Goal: Information Seeking & Learning: Check status

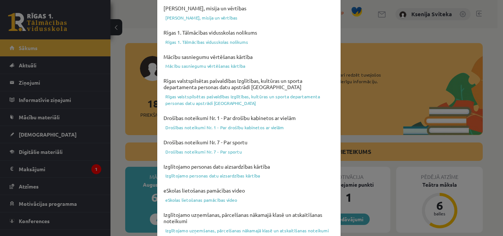
scroll to position [295, 0]
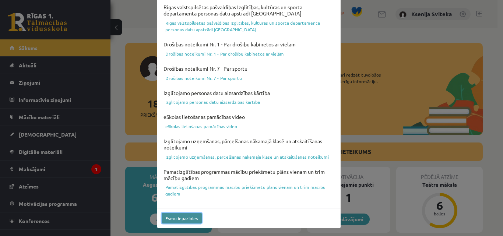
click at [177, 219] on button "Esmu iepazinies" at bounding box center [182, 218] width 40 height 11
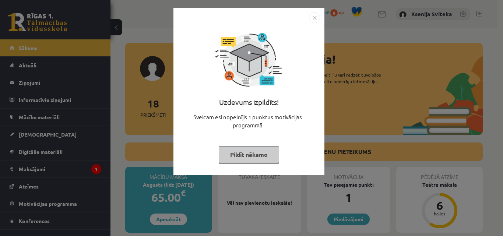
click at [253, 157] on button "Pildīt nākamo" at bounding box center [249, 154] width 60 height 17
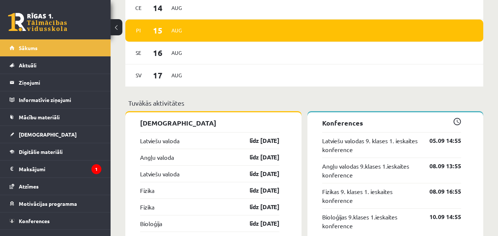
scroll to position [662, 0]
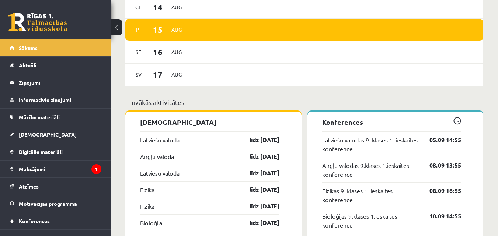
click at [352, 142] on link "Latviešu valodas 9. klases 1. ieskaites konference" at bounding box center [370, 145] width 97 height 18
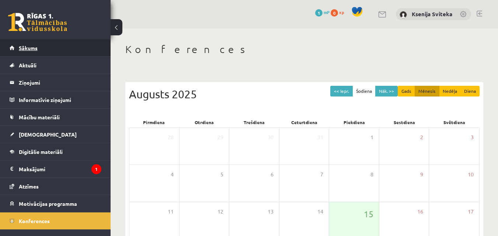
click at [29, 50] on span "Sākums" at bounding box center [28, 48] width 19 height 7
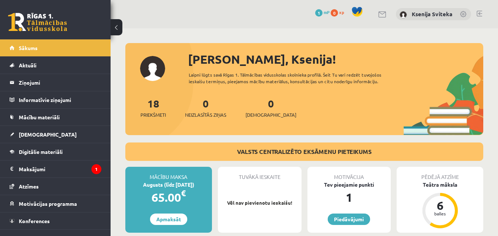
scroll to position [184, 0]
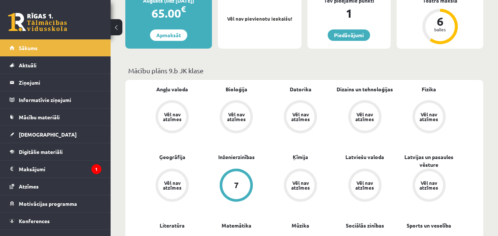
click at [172, 118] on div "Vēl nav atzīmes" at bounding box center [172, 117] width 21 height 10
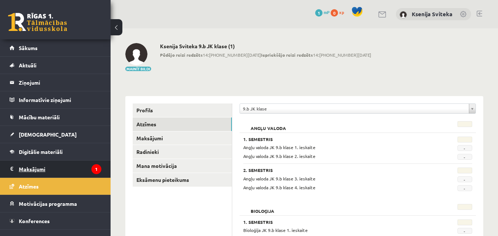
click at [28, 169] on legend "Maksājumi 1" at bounding box center [60, 169] width 83 height 17
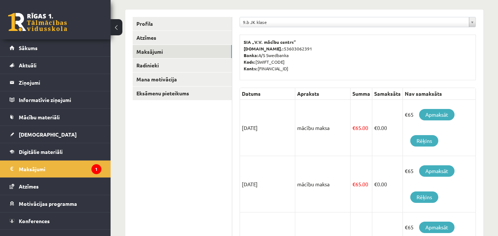
scroll to position [111, 0]
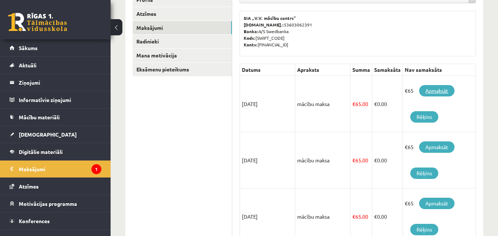
click at [441, 92] on link "Apmaksāt" at bounding box center [436, 90] width 35 height 11
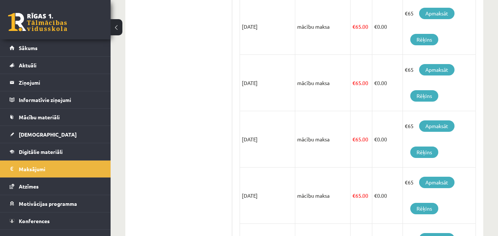
scroll to position [368, 0]
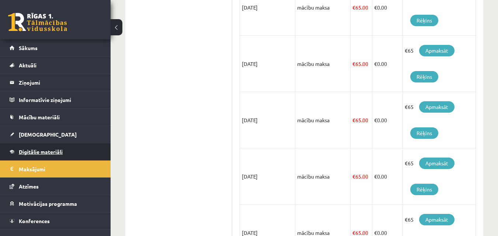
click at [52, 153] on span "Digitālie materiāli" at bounding box center [41, 151] width 44 height 7
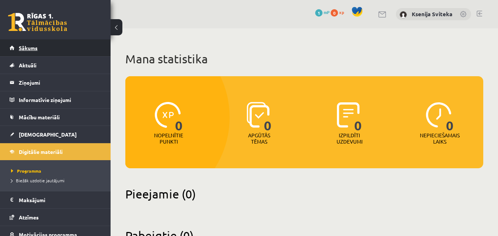
click at [32, 48] on span "Sākums" at bounding box center [28, 48] width 19 height 7
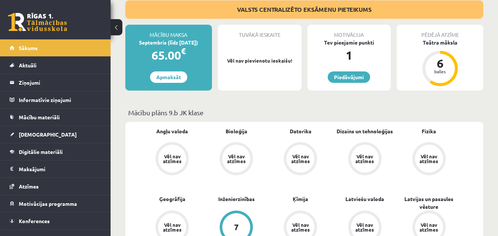
scroll to position [147, 0]
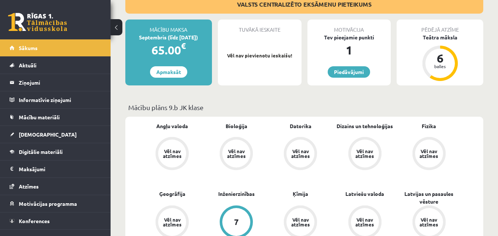
click at [251, 60] on div "Tuvākā ieskaite Vēl nav pievienotu ieskaišu!" at bounding box center [260, 53] width 84 height 66
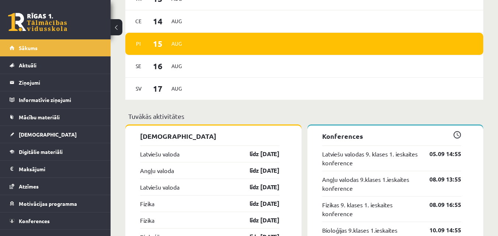
scroll to position [626, 0]
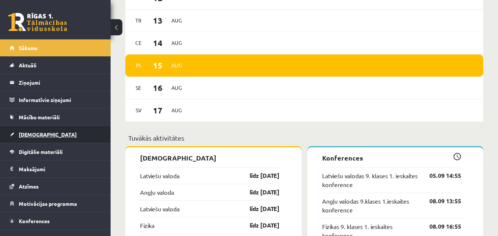
click at [34, 132] on span "[DEMOGRAPHIC_DATA]" at bounding box center [48, 134] width 58 height 7
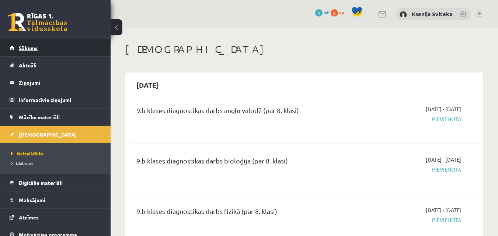
click at [28, 47] on span "Sākums" at bounding box center [28, 48] width 19 height 7
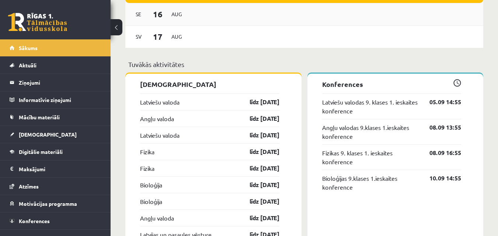
scroll to position [737, 0]
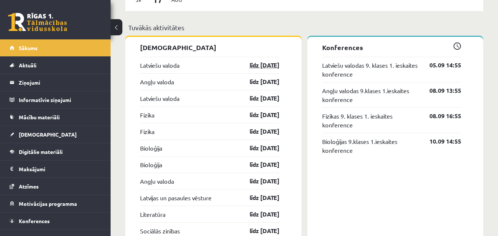
drag, startPoint x: 283, startPoint y: 67, endPoint x: 256, endPoint y: 67, distance: 26.9
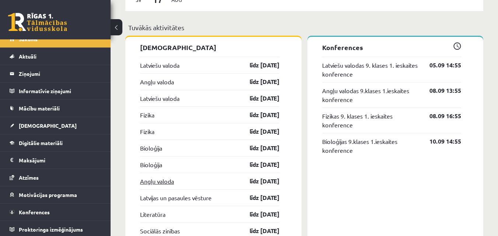
scroll to position [11, 0]
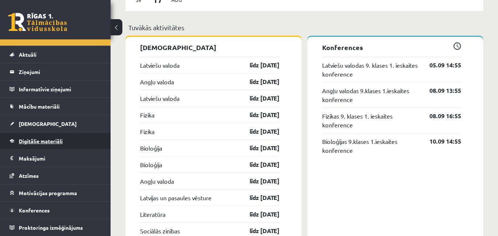
click at [52, 140] on span "Digitālie materiāli" at bounding box center [41, 141] width 44 height 7
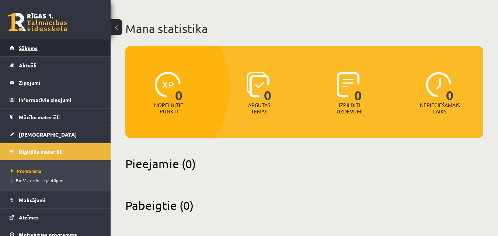
click at [25, 50] on span "Sākums" at bounding box center [28, 48] width 19 height 7
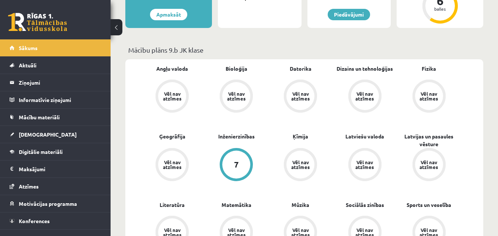
scroll to position [221, 0]
